Goal: Navigation & Orientation: Find specific page/section

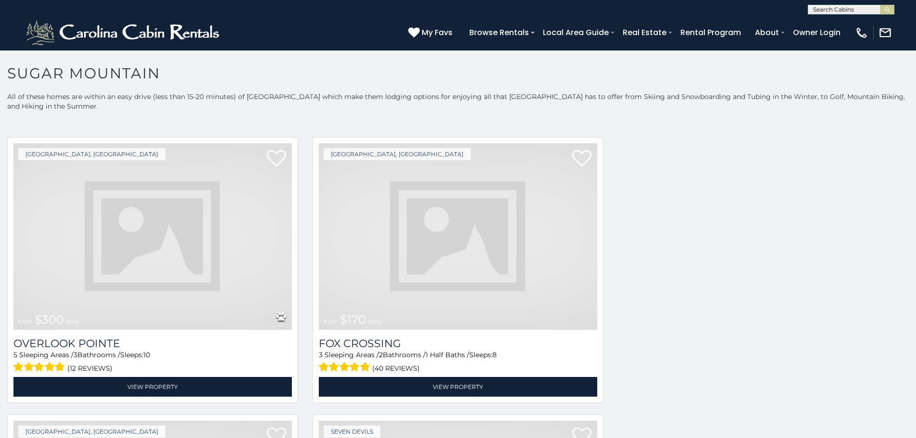
scroll to position [3246, 0]
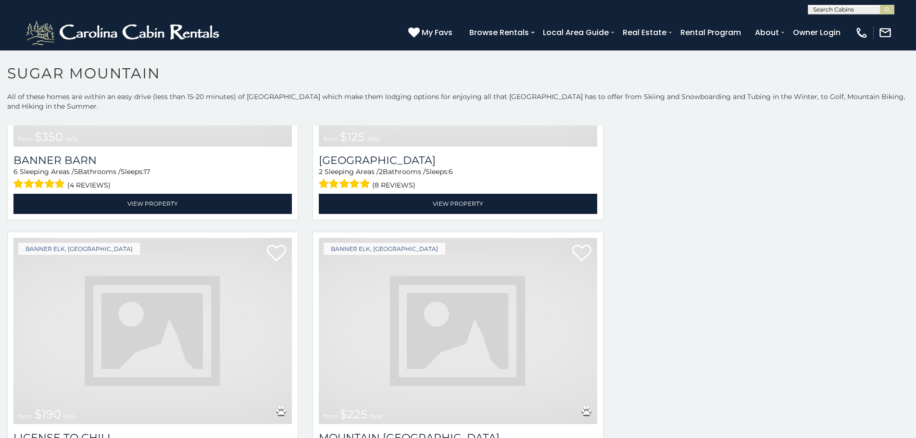
click at [488, 320] on img at bounding box center [458, 331] width 278 height 187
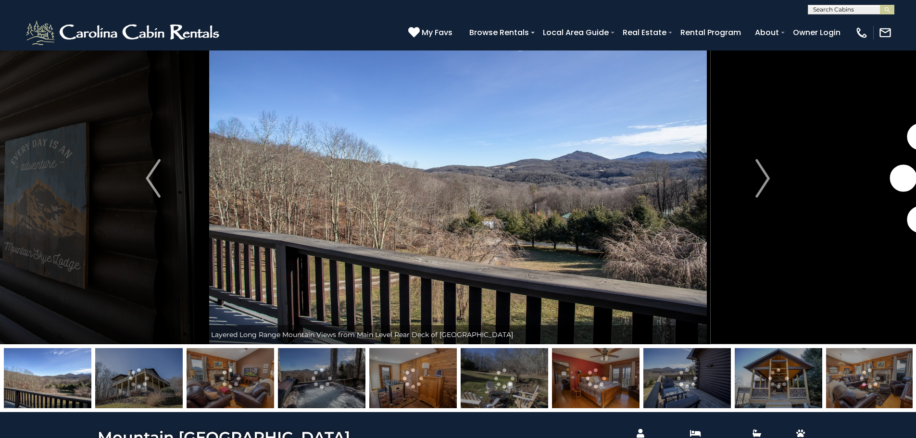
scroll to position [39, 0]
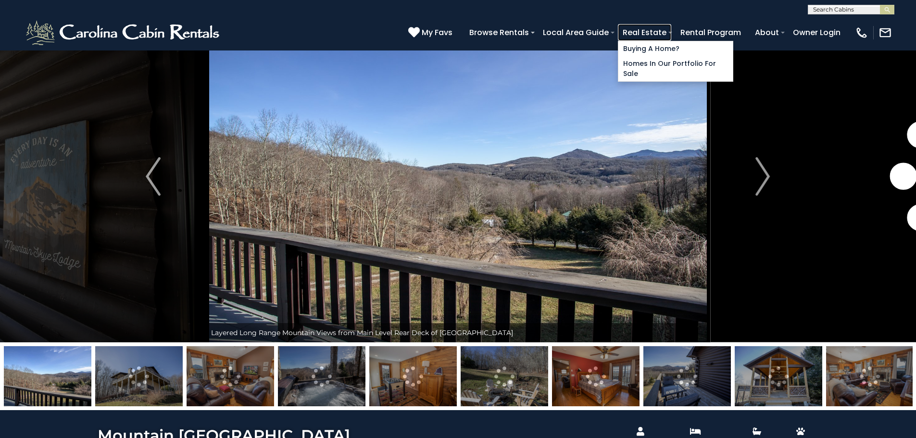
click at [671, 34] on link "Real Estate" at bounding box center [644, 32] width 53 height 17
